Goal: Obtain resource: Download file/media

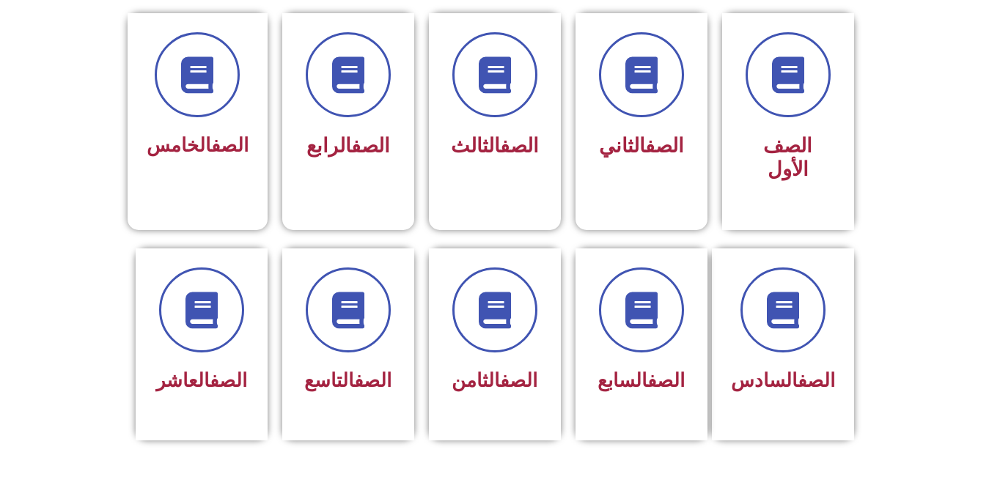
scroll to position [399, 0]
click at [225, 364] on div "الصف العاشر" at bounding box center [201, 382] width 92 height 36
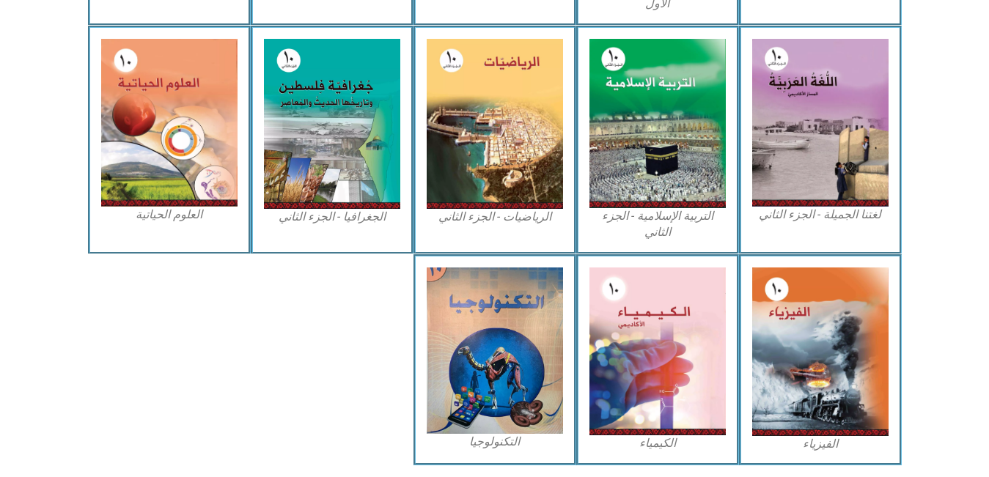
scroll to position [662, 0]
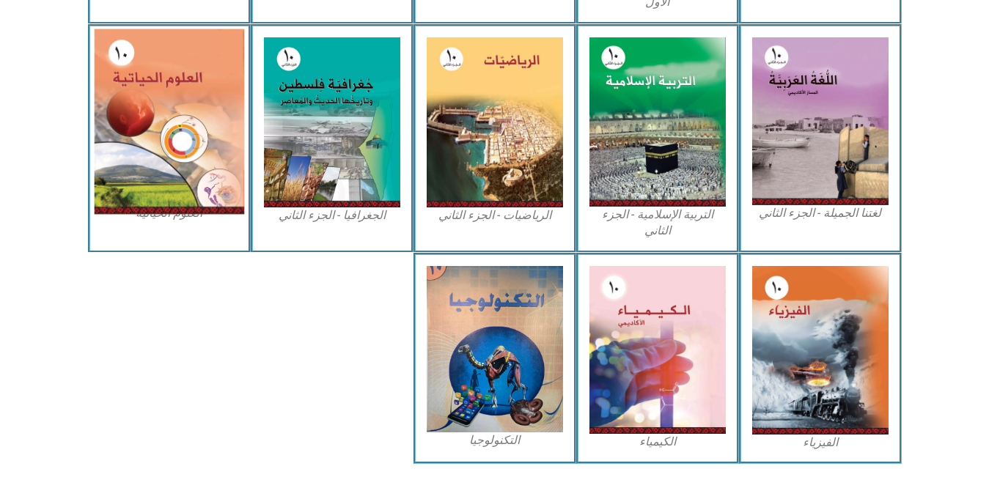
click at [188, 201] on img at bounding box center [169, 121] width 150 height 185
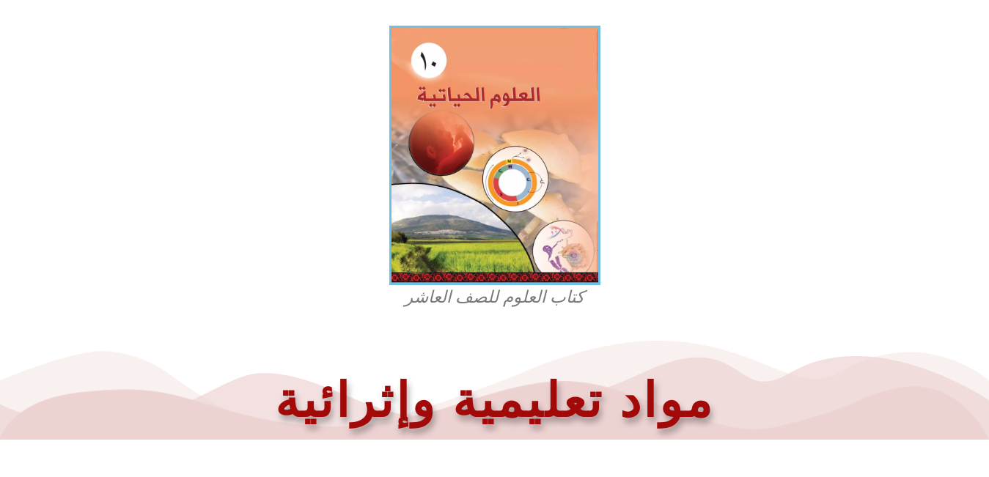
scroll to position [407, 0]
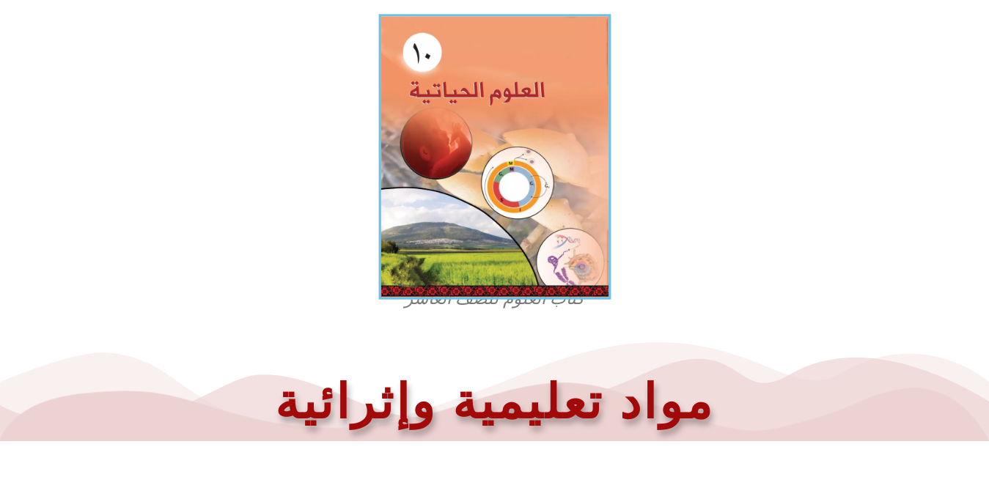
click at [505, 260] on img at bounding box center [494, 157] width 232 height 286
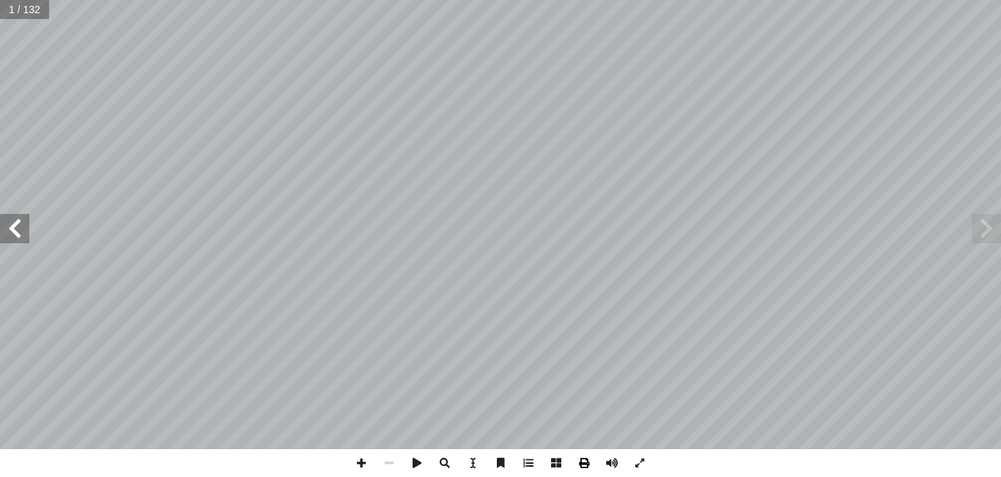
click at [586, 468] on span at bounding box center [584, 463] width 28 height 28
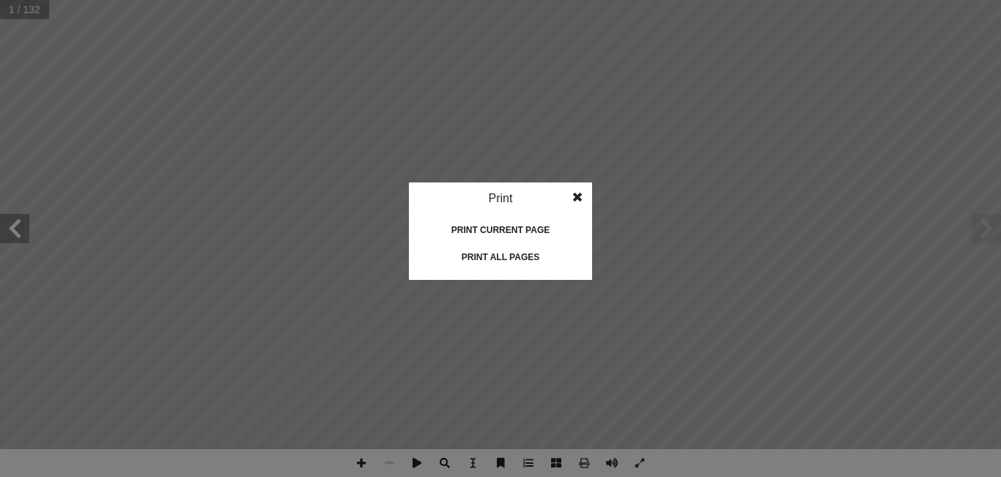
click at [522, 263] on div "Print all pages" at bounding box center [500, 257] width 147 height 23
